Goal: Information Seeking & Learning: Learn about a topic

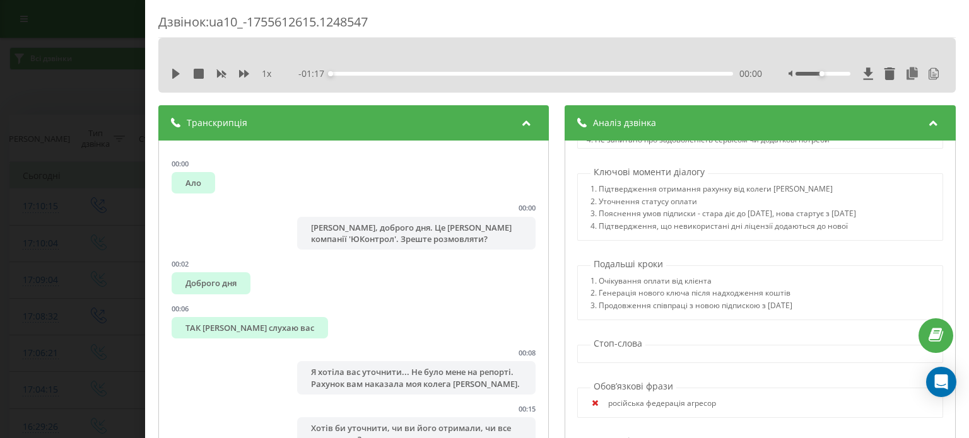
click at [53, 78] on div "Дзвінок : ua10_-1755612615.1248547 1 x - 01:17 00:00 00:00 Транскрипція 00:00 А…" at bounding box center [484, 219] width 969 height 438
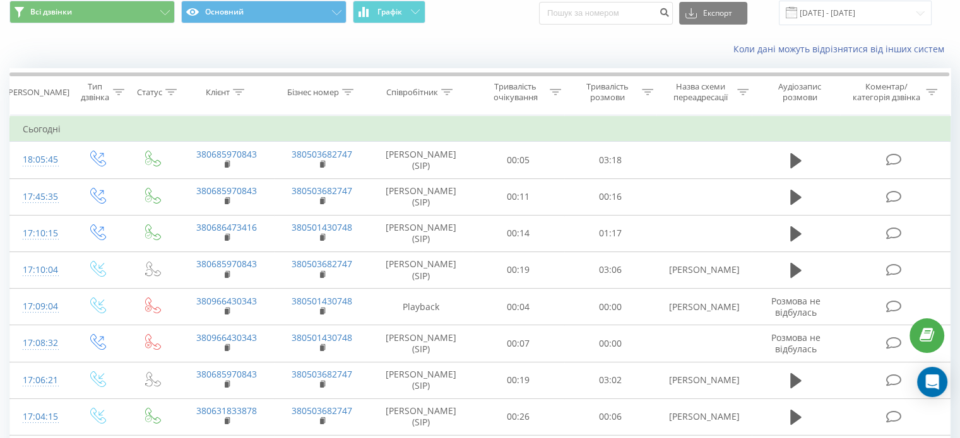
scroll to position [49, 0]
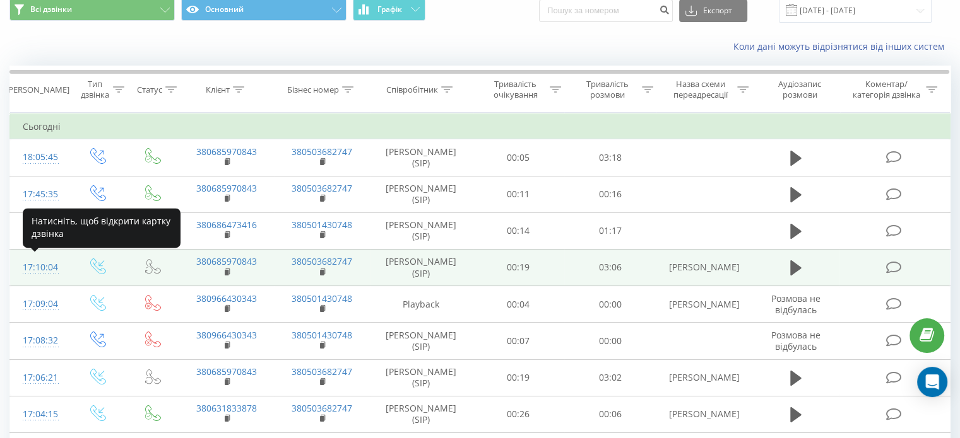
click at [43, 266] on div "17:10:04" at bounding box center [39, 268] width 33 height 25
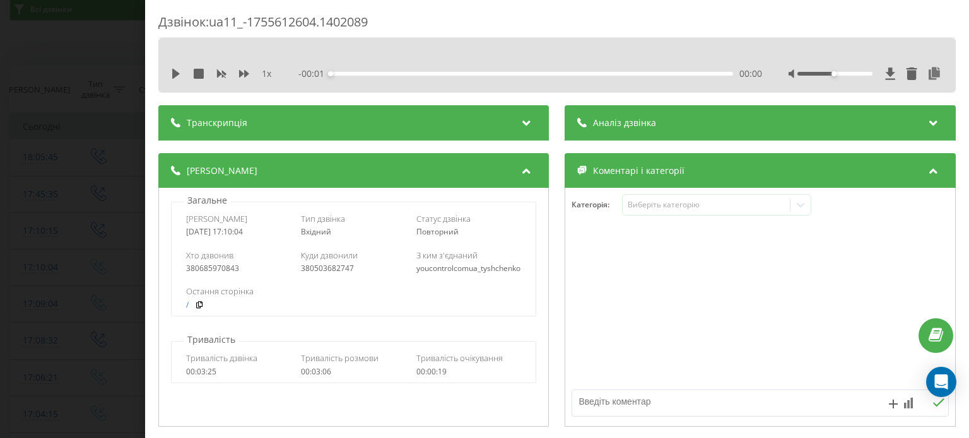
click at [902, 126] on div "Аналіз дзвінка" at bounding box center [760, 122] width 391 height 35
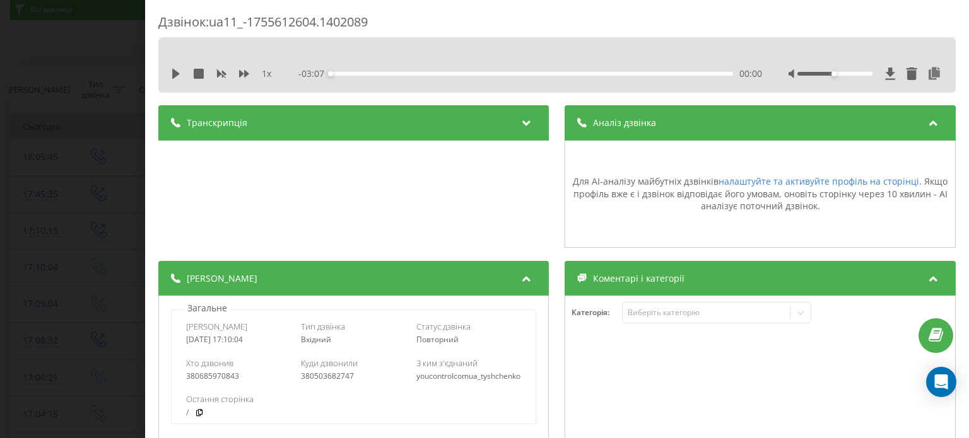
click at [525, 122] on icon at bounding box center [526, 121] width 15 height 13
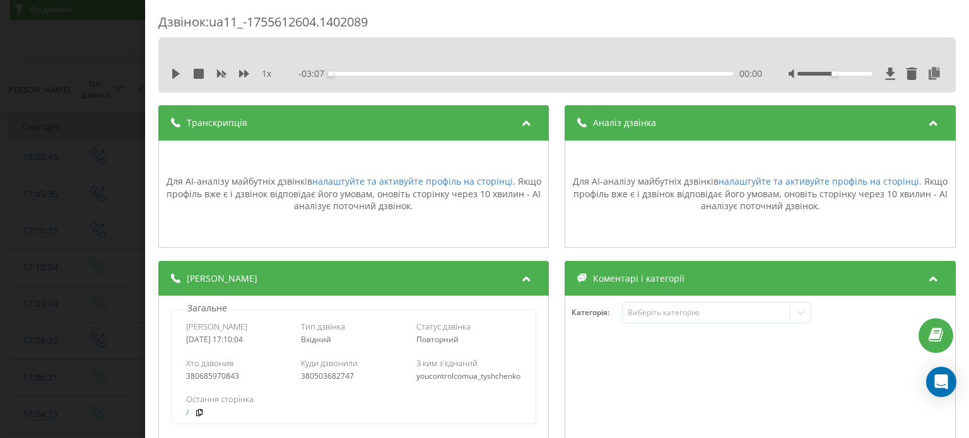
click at [50, 120] on div "Дзвінок : ua11_-1755612604.1402089 1 x - 03:07 00:00 00:00 Транскрипція Для AI-…" at bounding box center [484, 219] width 969 height 438
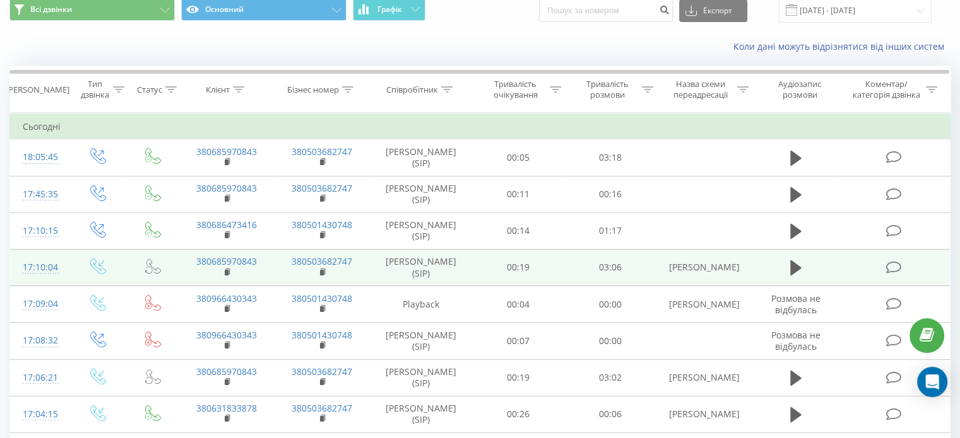
click at [23, 265] on div "17:10:04" at bounding box center [39, 268] width 33 height 25
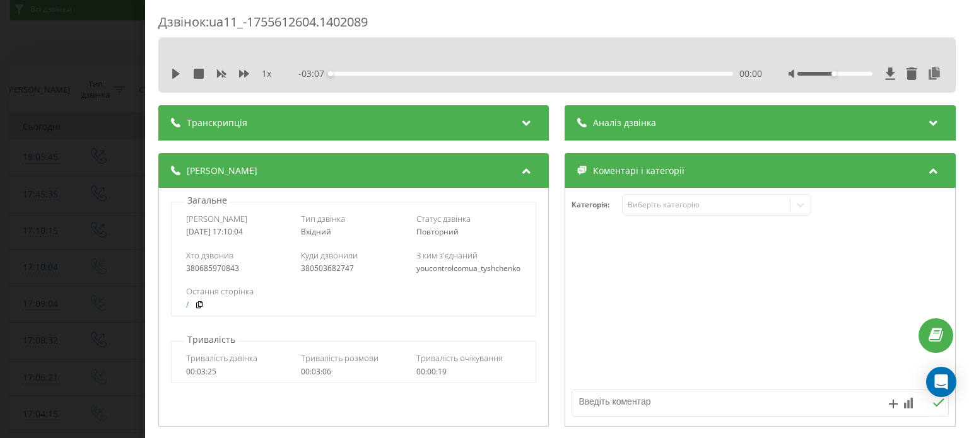
click at [704, 126] on div "Аналіз дзвінка" at bounding box center [760, 122] width 391 height 35
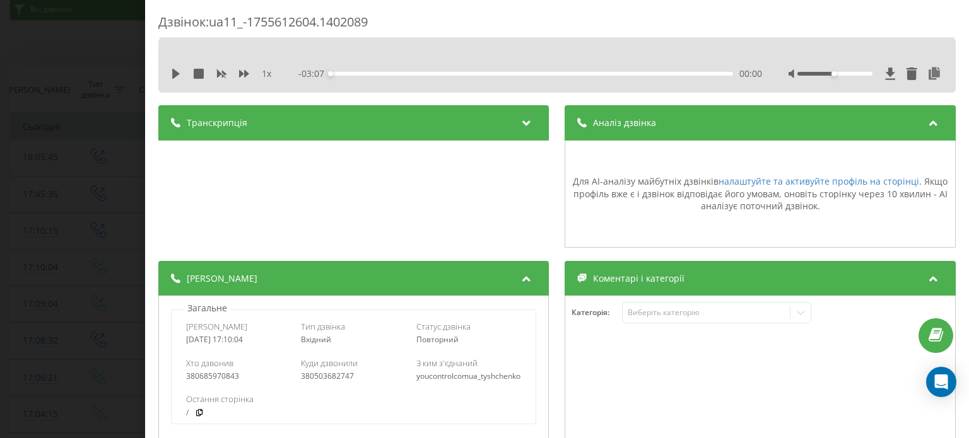
click at [23, 84] on div "Дзвінок : ua11_-1755612604.1402089 1 x - 03:07 00:00 00:00 Транскрипція Для AI-…" at bounding box center [484, 219] width 969 height 438
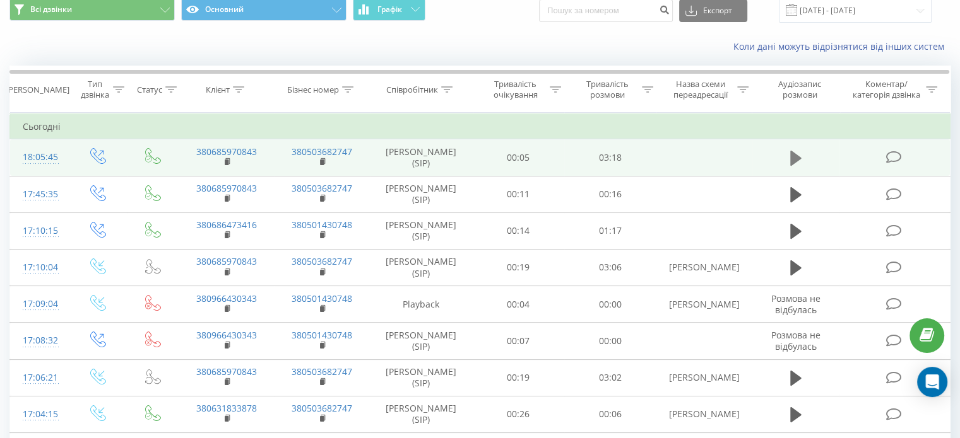
click at [787, 156] on button at bounding box center [795, 158] width 19 height 19
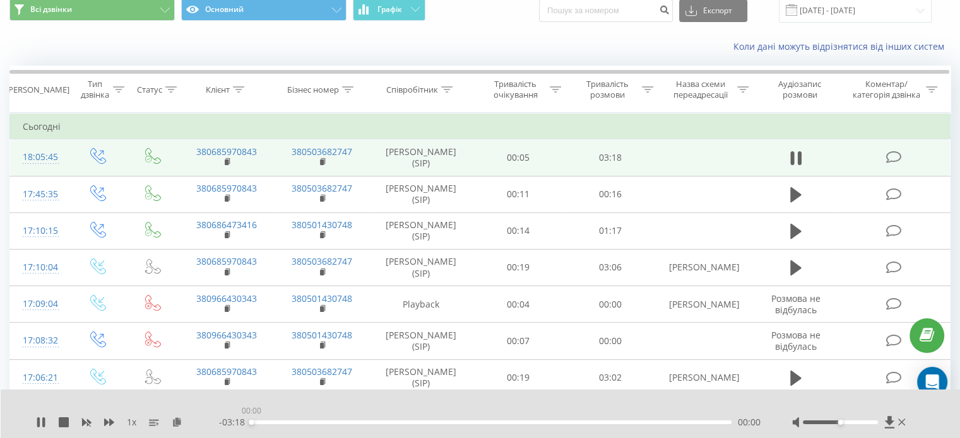
click at [290, 424] on div "00:00" at bounding box center [491, 423] width 480 height 4
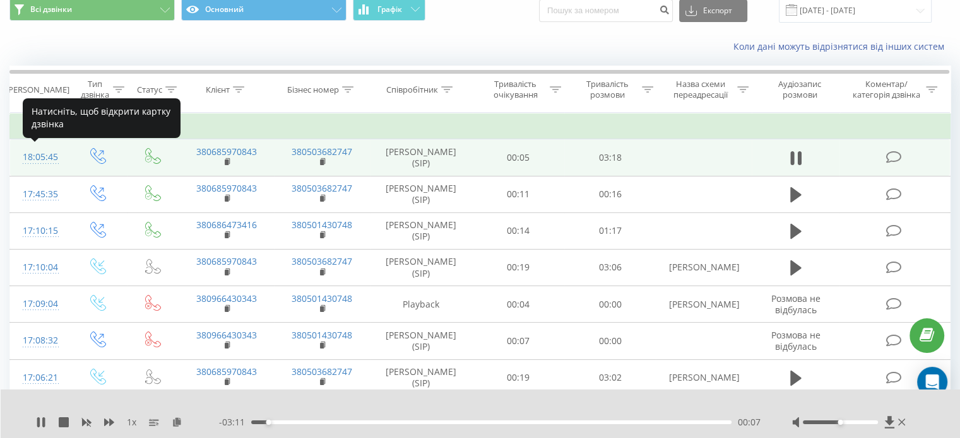
click at [40, 156] on div "18:05:45" at bounding box center [39, 157] width 33 height 25
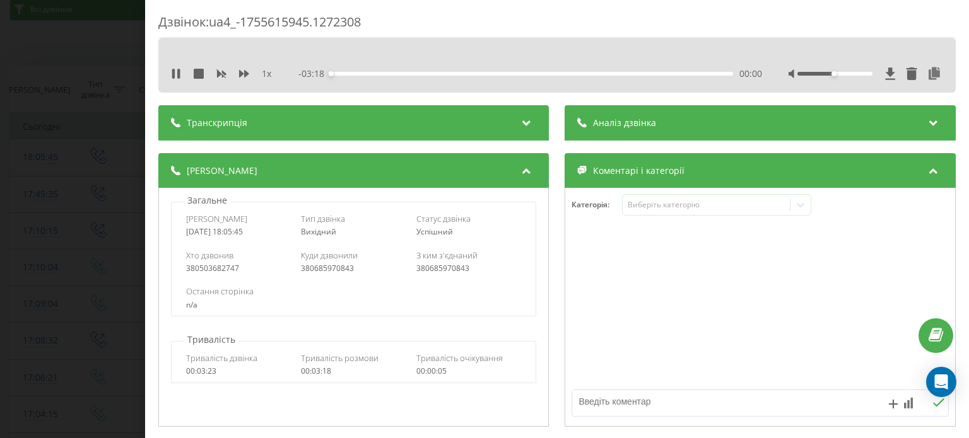
click at [767, 65] on div "1 x - 03:18 00:00 00:00" at bounding box center [557, 73] width 779 height 19
click at [777, 122] on div "Аналіз дзвінка" at bounding box center [760, 122] width 391 height 35
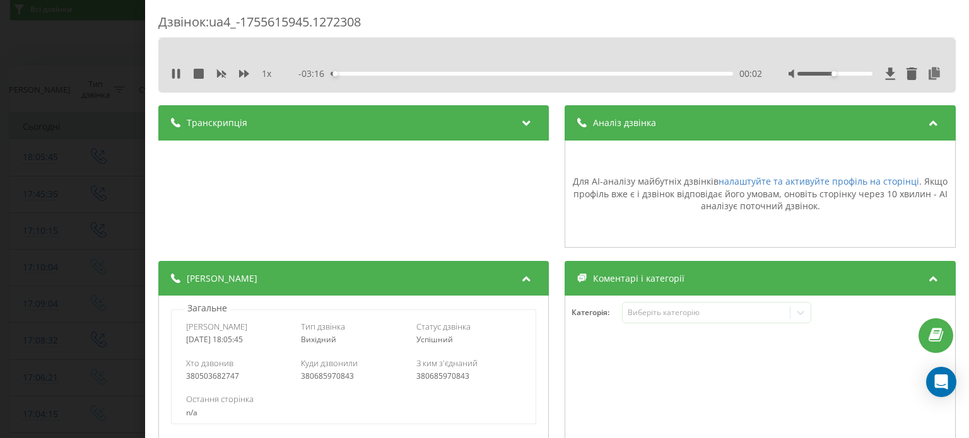
click at [443, 122] on div "Транскрипція" at bounding box center [353, 122] width 391 height 35
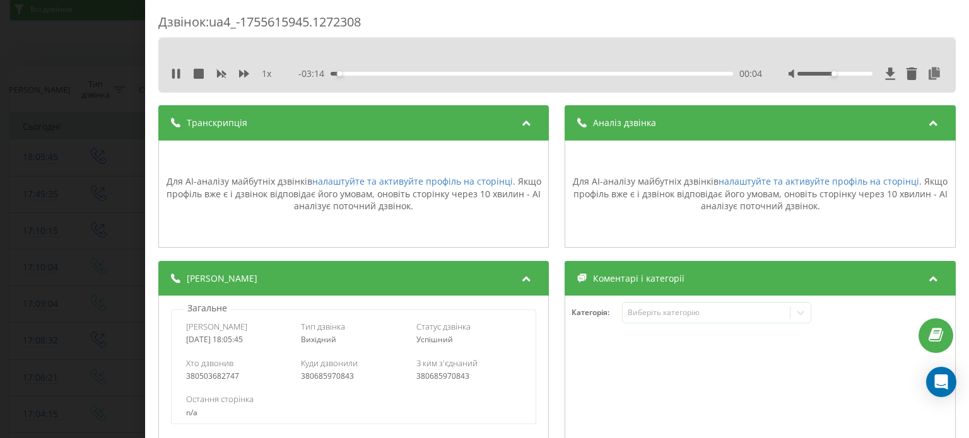
click at [85, 103] on div "Дзвінок : ua4_-1755615945.1272308 1 x - 03:14 00:04 00:04 Транскрипція Для AI-а…" at bounding box center [484, 219] width 969 height 438
